Goal: Task Accomplishment & Management: Complete application form

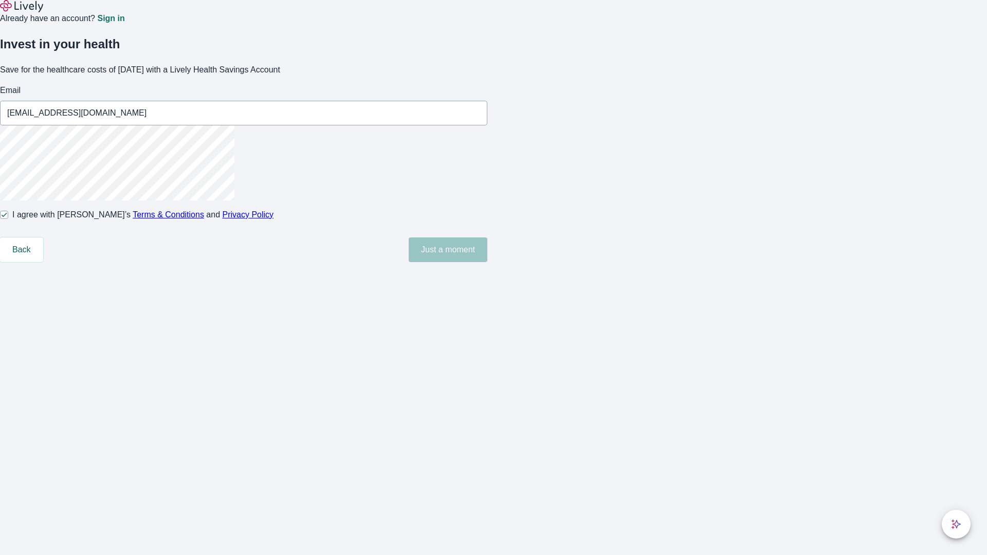
type input "[EMAIL_ADDRESS][DOMAIN_NAME]"
click at [8, 219] on input "I agree with Lively’s Terms & Conditions and Privacy Policy" at bounding box center [4, 215] width 8 height 8
checkbox input "false"
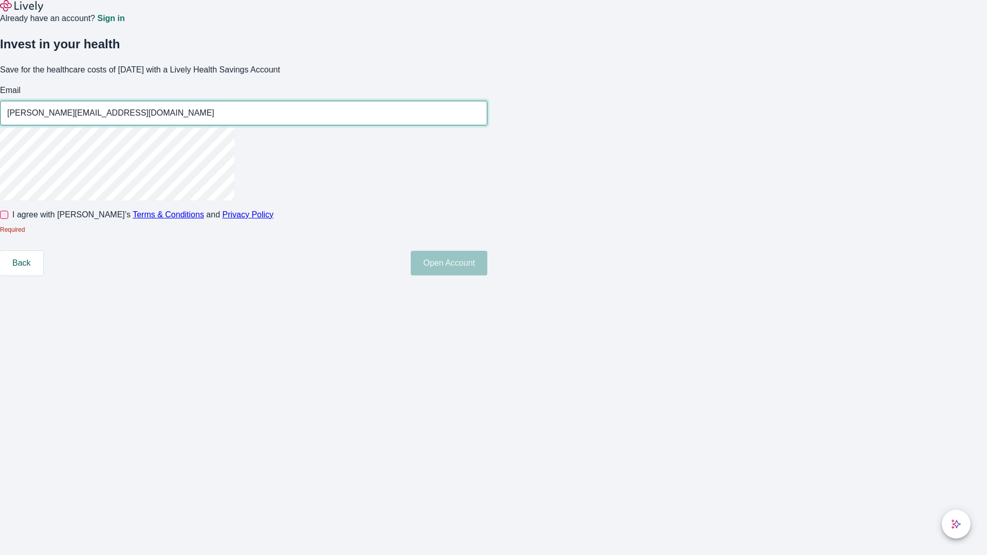
type input "[PERSON_NAME][EMAIL_ADDRESS][DOMAIN_NAME]"
click at [8, 219] on input "I agree with Lively’s Terms & Conditions and Privacy Policy" at bounding box center [4, 215] width 8 height 8
checkbox input "true"
click at [488, 276] on button "Open Account" at bounding box center [449, 263] width 77 height 25
